Goal: Obtain resource: Obtain resource

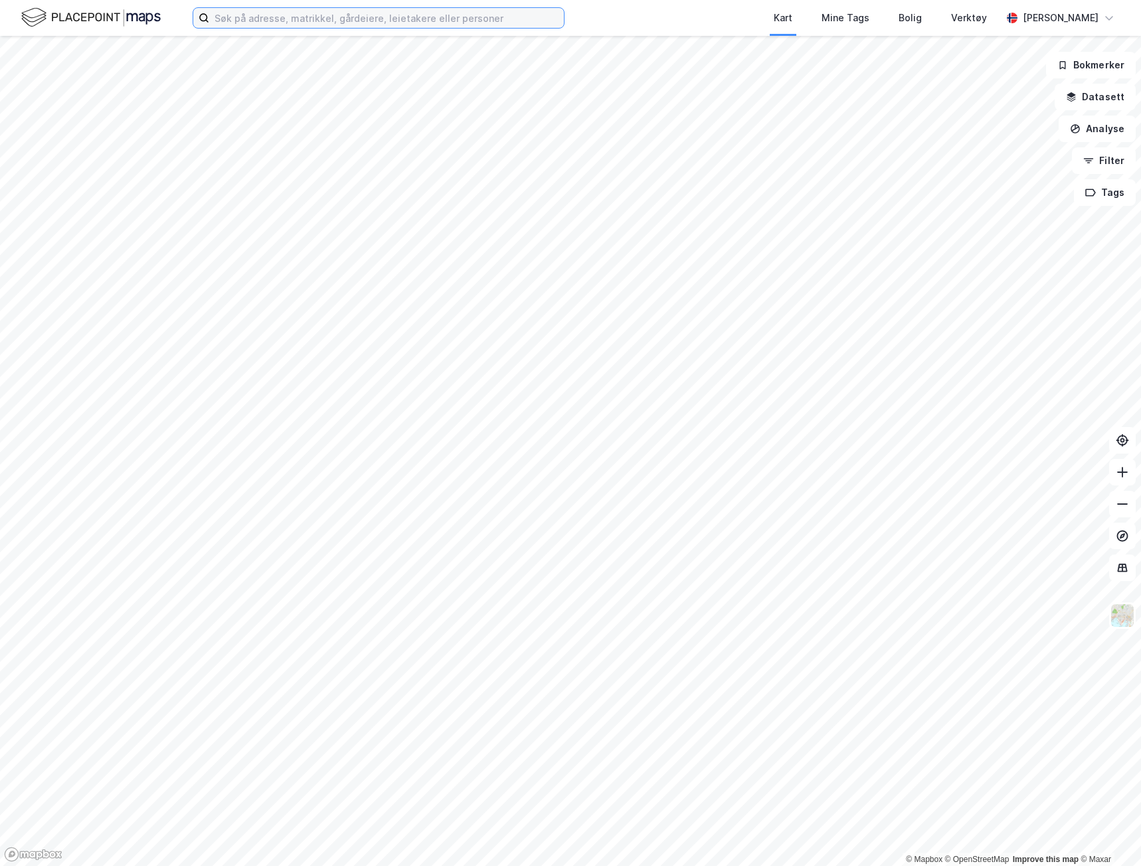
click at [254, 24] on input at bounding box center [386, 18] width 355 height 20
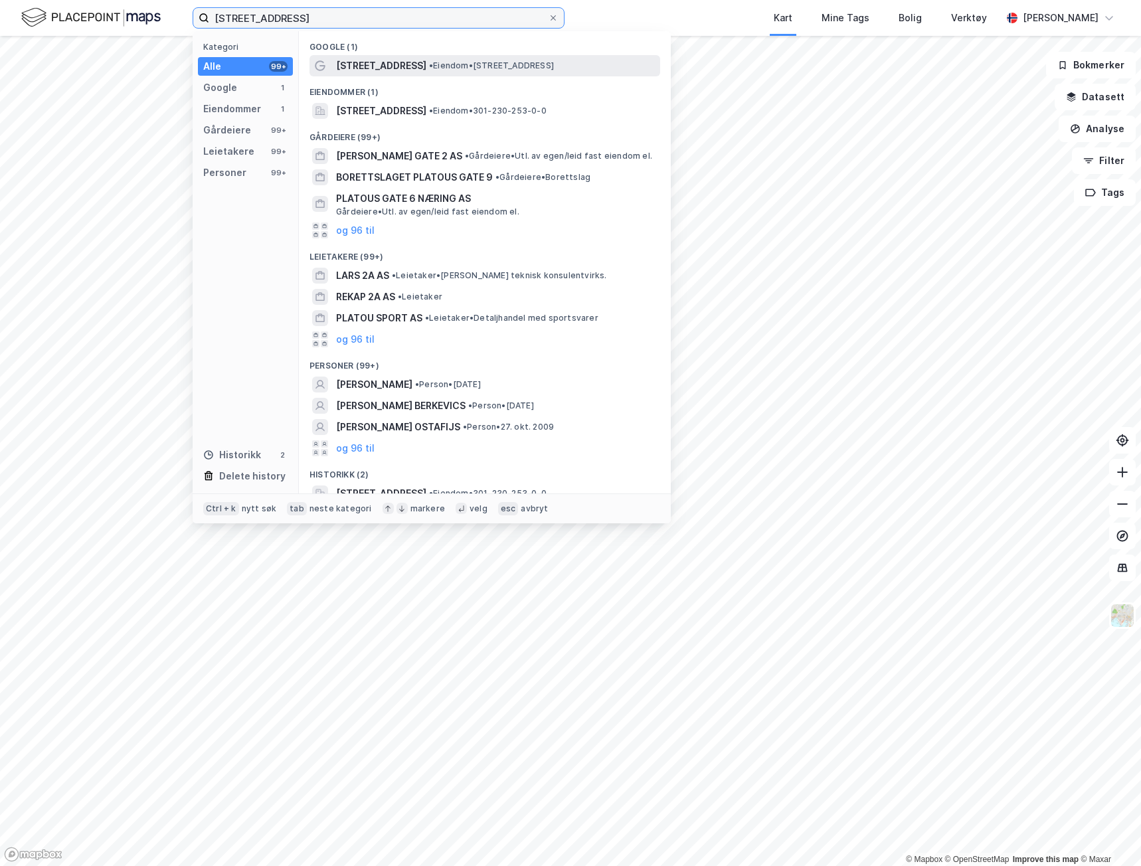
type input "[STREET_ADDRESS]"
click at [437, 62] on span "• Eiendom • [STREET_ADDRESS]" at bounding box center [491, 65] width 125 height 11
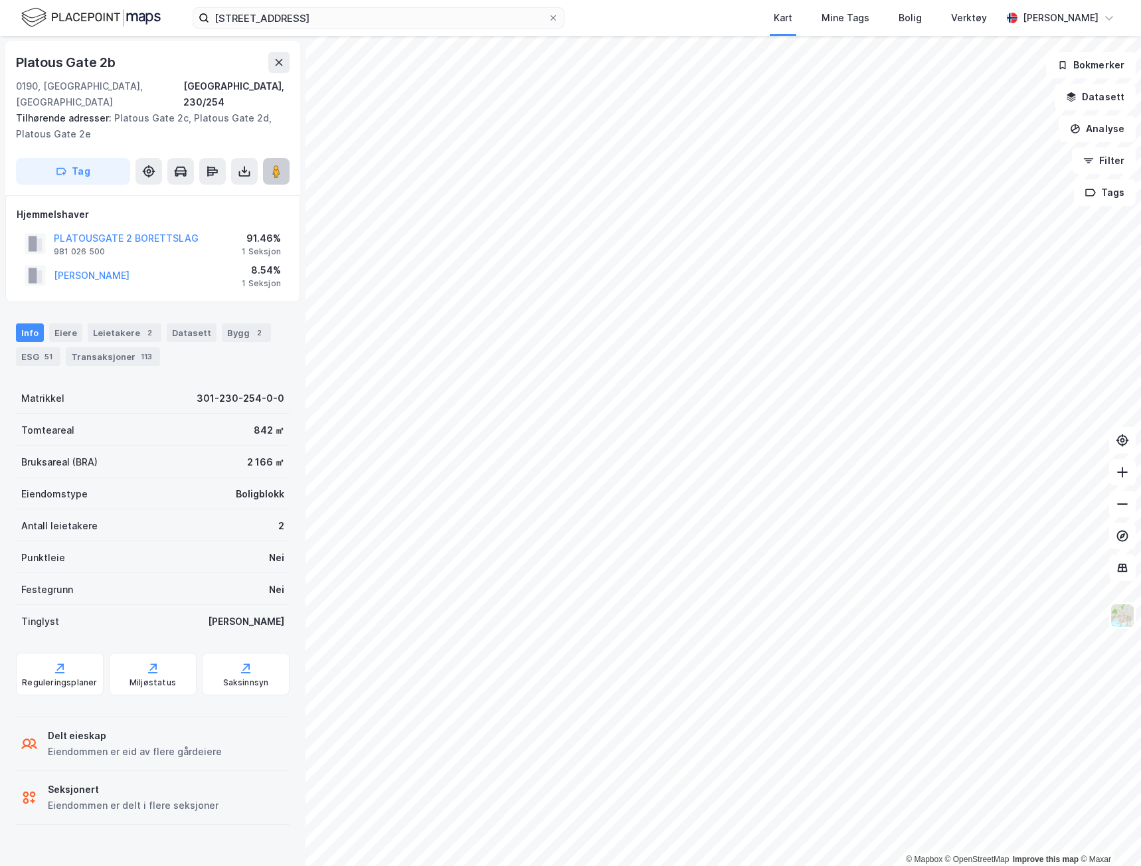
click at [268, 158] on button at bounding box center [276, 171] width 27 height 27
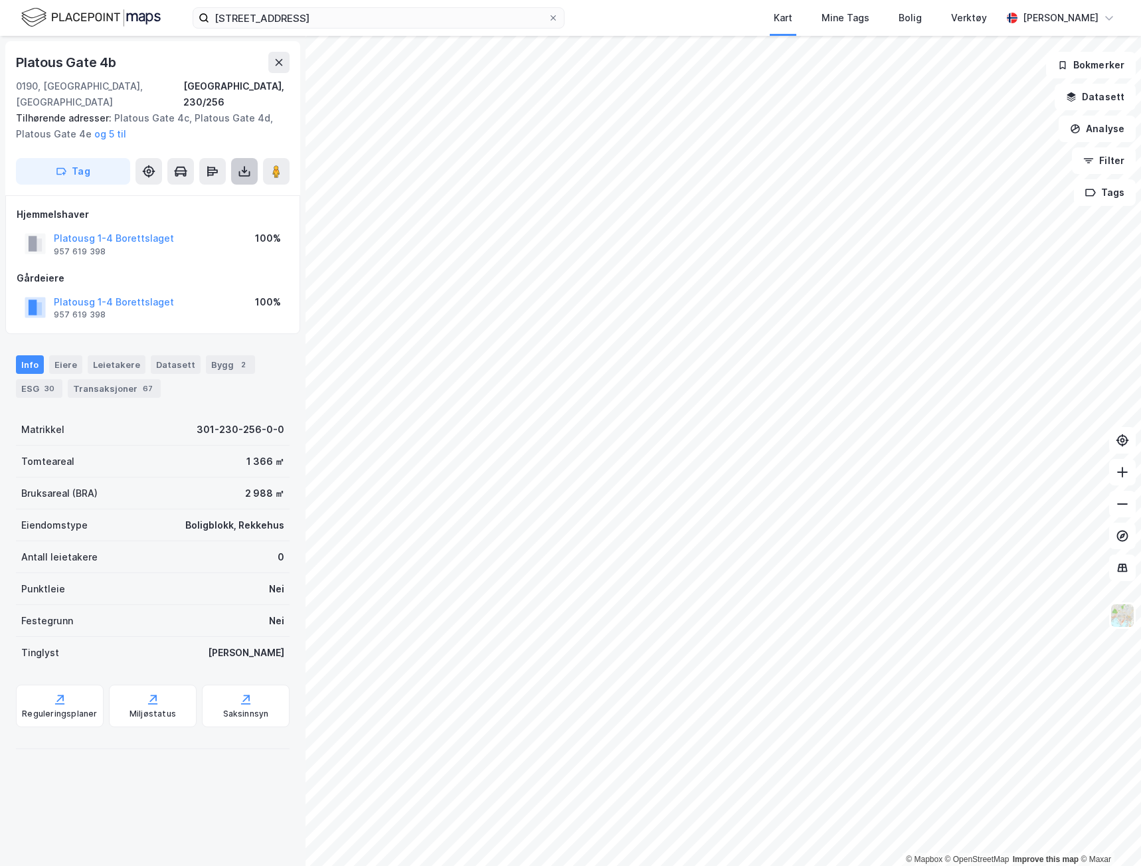
click at [243, 165] on icon at bounding box center [244, 171] width 13 height 13
click at [191, 168] on div "Tag Last ned grunnbok Last ned matrikkelrapport" at bounding box center [153, 171] width 274 height 27
click at [234, 162] on button at bounding box center [244, 171] width 27 height 27
click at [222, 187] on div "Last ned grunnbok" at bounding box center [186, 197] width 141 height 21
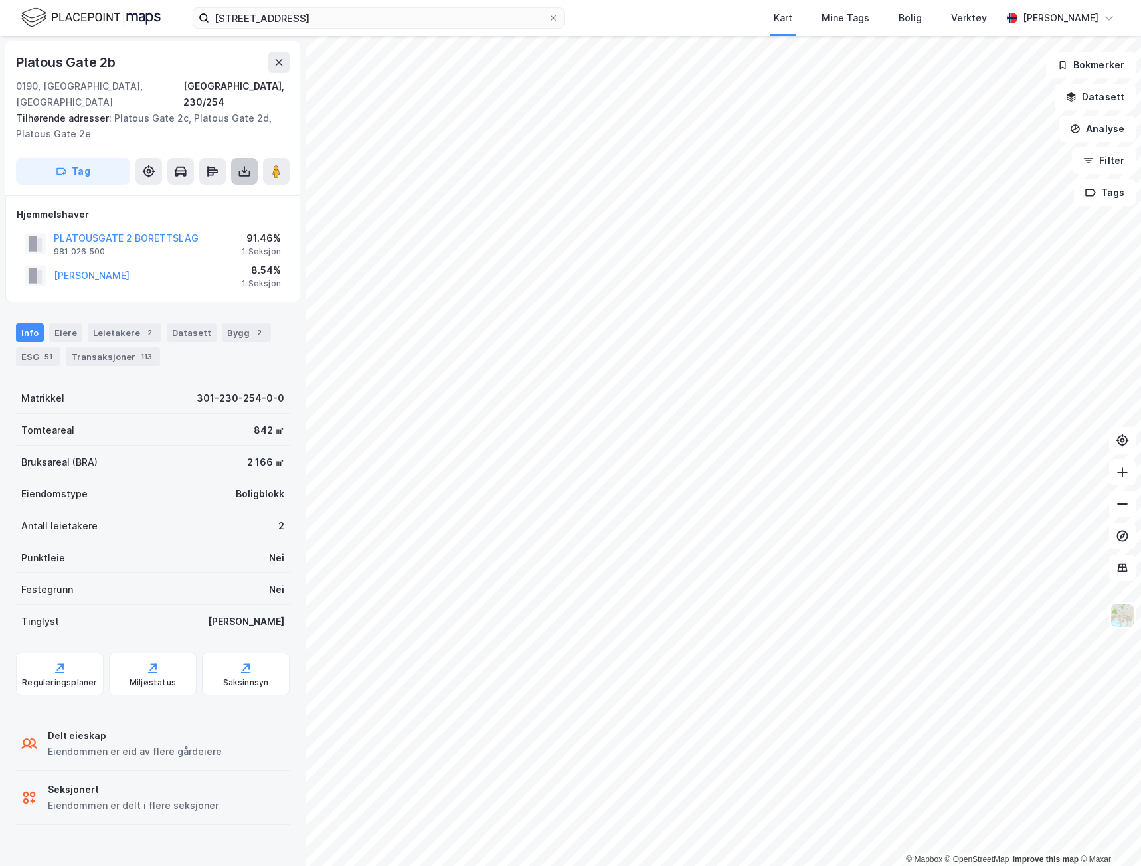
click at [238, 165] on icon at bounding box center [244, 171] width 13 height 13
click at [171, 193] on div "Last ned grunnbok" at bounding box center [178, 198] width 77 height 11
click at [68, 323] on div "Eiere" at bounding box center [65, 332] width 33 height 19
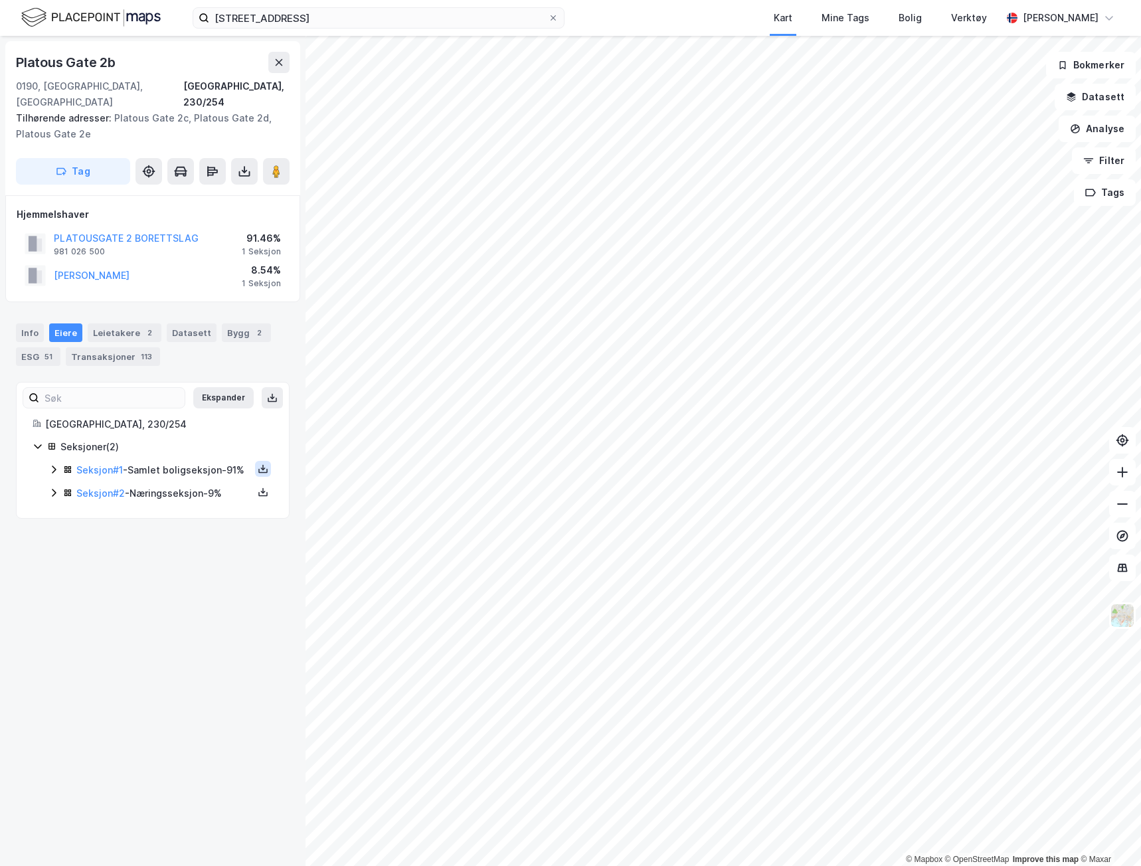
click at [258, 463] on icon at bounding box center [263, 468] width 11 height 11
click at [171, 421] on div "Grunnbok" at bounding box center [183, 429] width 44 height 16
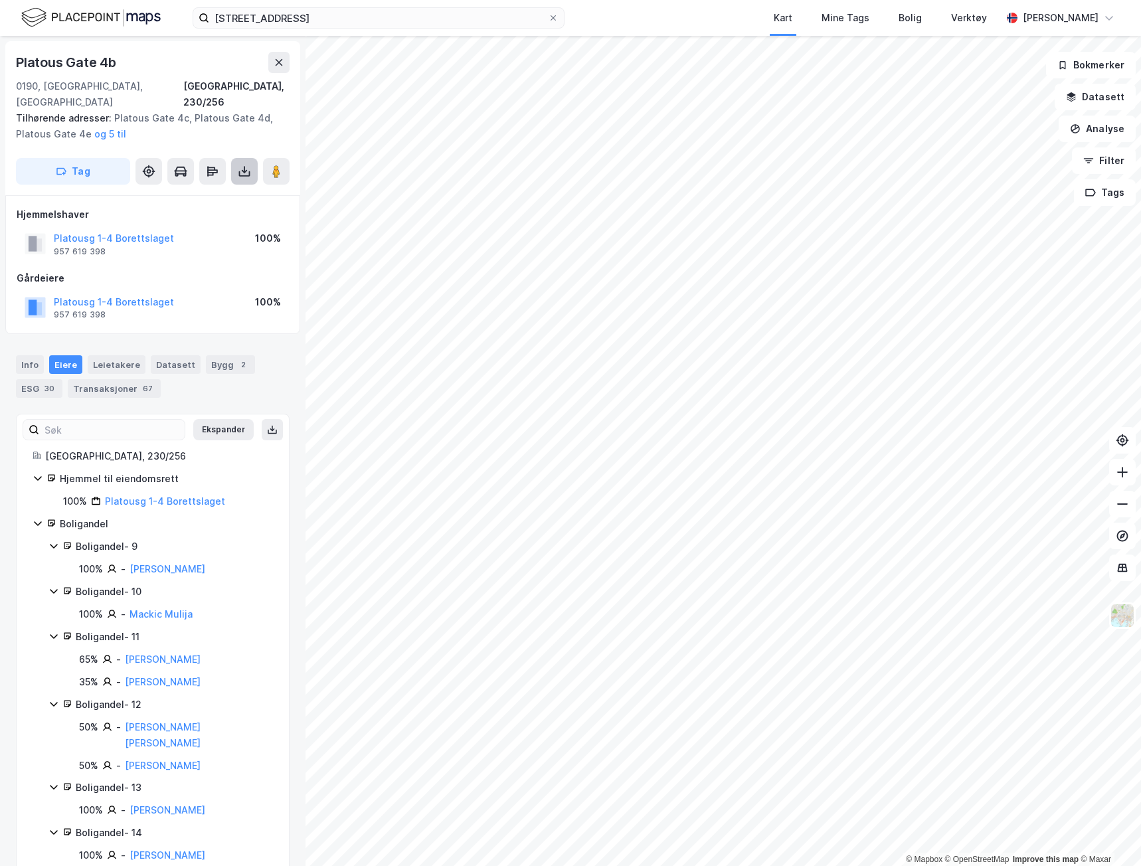
click at [242, 165] on icon at bounding box center [244, 171] width 13 height 13
click at [216, 193] on div "Last ned grunnbok" at bounding box center [178, 198] width 77 height 11
